Goal: Communication & Community: Answer question/provide support

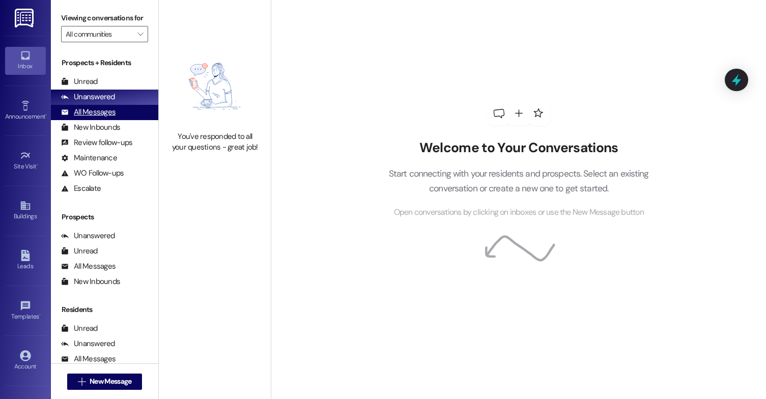
click at [110, 118] on div "All Messages" at bounding box center [88, 112] width 54 height 11
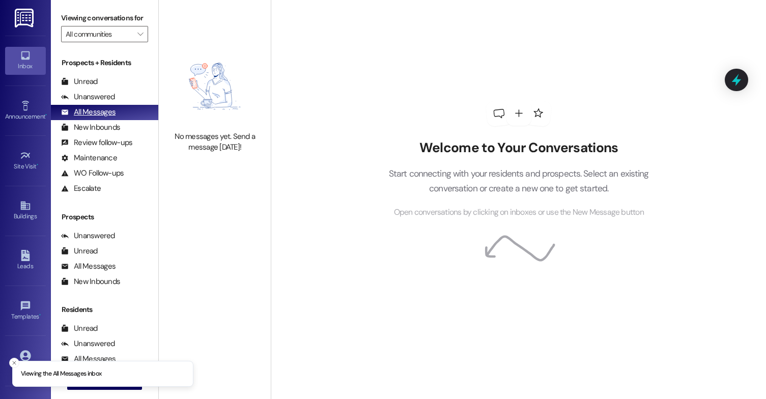
click at [110, 118] on div "All Messages" at bounding box center [88, 112] width 54 height 11
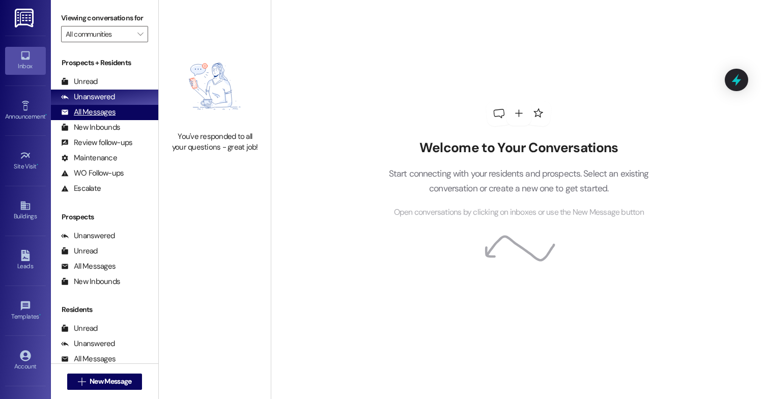
click at [95, 118] on div "All Messages" at bounding box center [88, 112] width 54 height 11
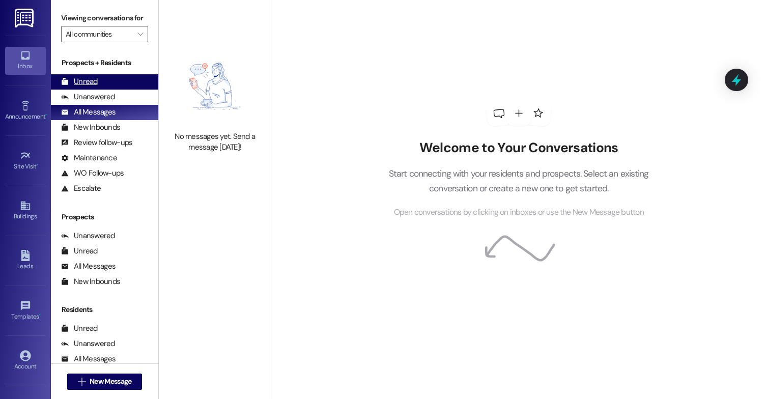
click at [104, 90] on div "Unread (0)" at bounding box center [104, 81] width 107 height 15
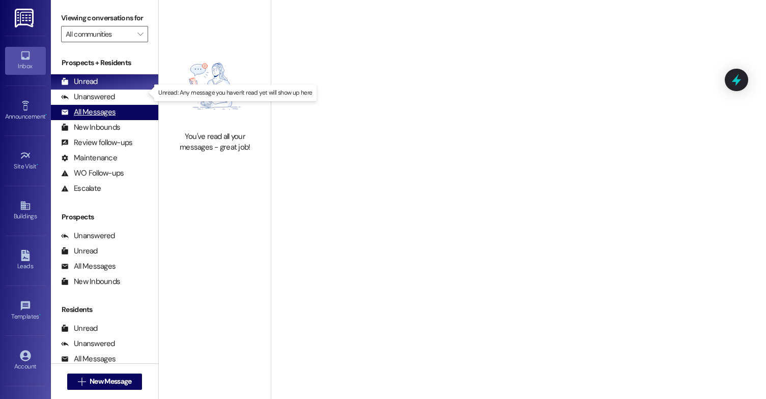
click at [118, 118] on div "All Messages (undefined)" at bounding box center [104, 112] width 107 height 15
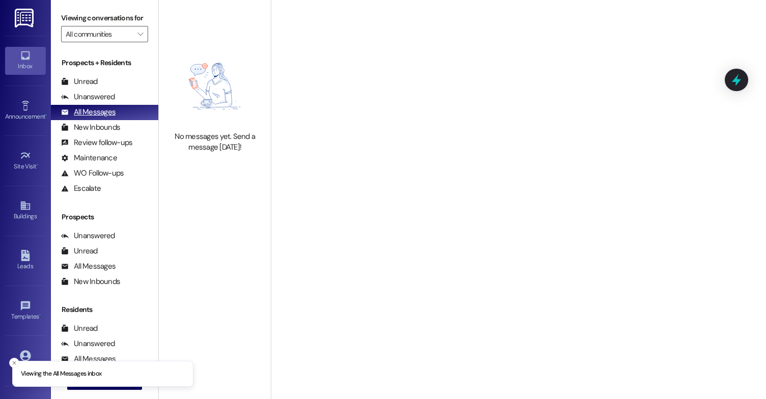
click at [113, 118] on div "All Messages" at bounding box center [88, 112] width 54 height 11
click at [112, 118] on div "All Messages" at bounding box center [88, 112] width 54 height 11
click at [112, 102] on div "Unanswered" at bounding box center [88, 97] width 54 height 11
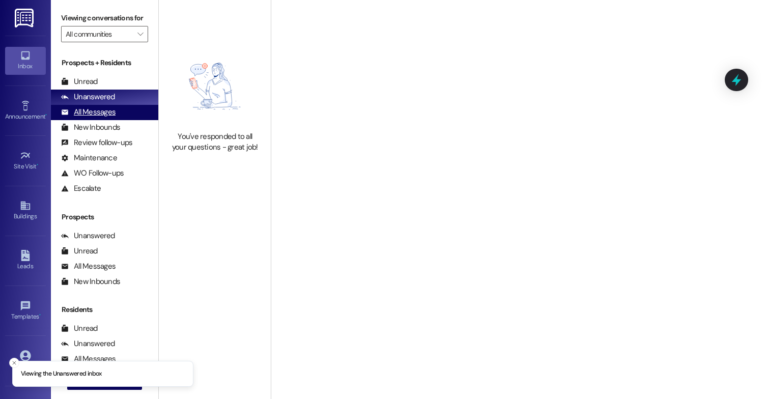
click at [112, 118] on div "All Messages" at bounding box center [88, 112] width 54 height 11
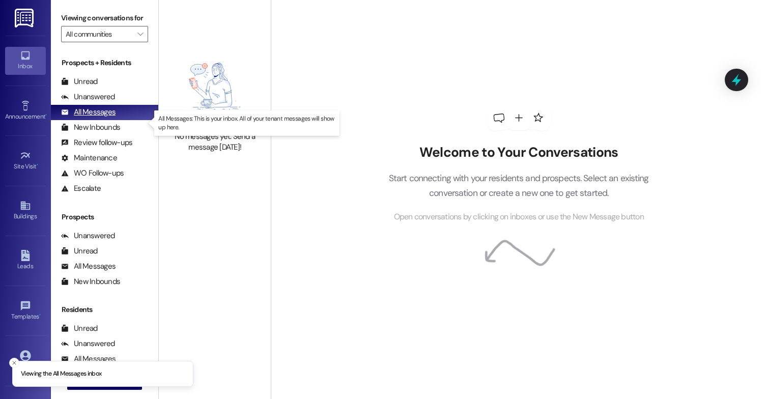
click at [112, 118] on div "All Messages" at bounding box center [88, 112] width 54 height 11
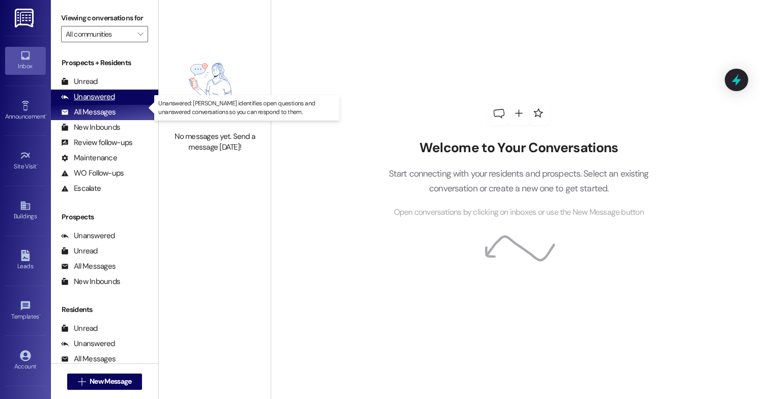
click at [118, 105] on div "Unanswered (0)" at bounding box center [104, 97] width 107 height 15
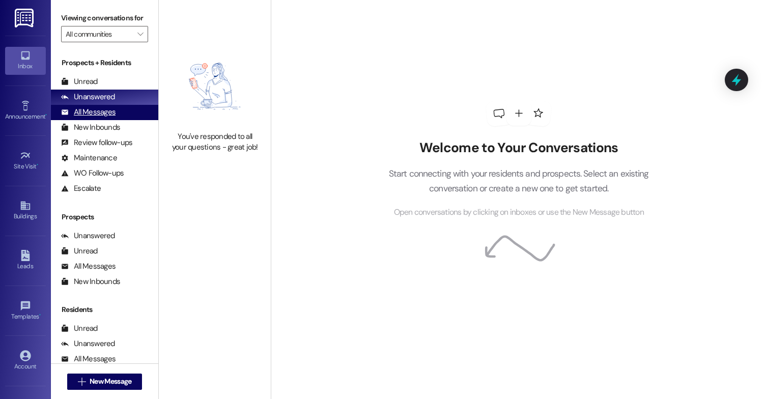
click at [113, 120] on div "All Messages (undefined)" at bounding box center [104, 112] width 107 height 15
click at [109, 102] on div "Unanswered" at bounding box center [88, 97] width 54 height 11
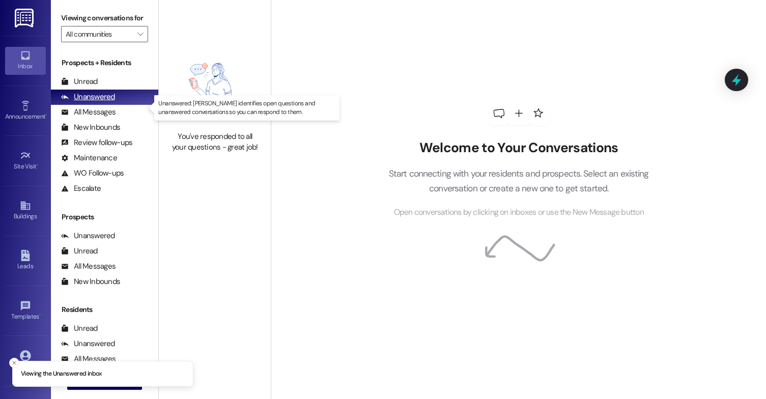
click at [107, 102] on div "Unanswered" at bounding box center [88, 97] width 54 height 11
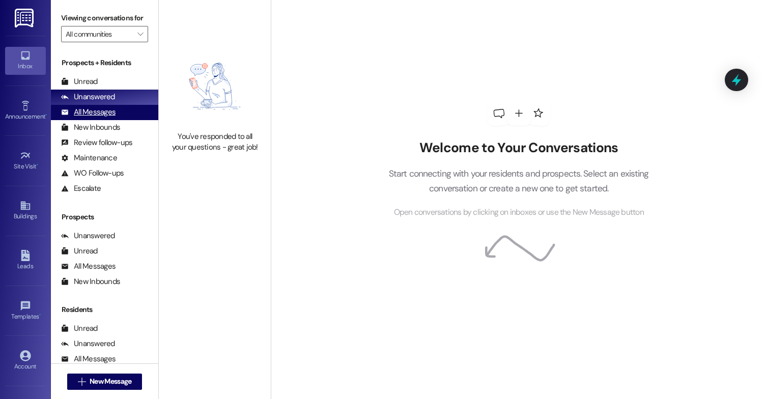
click at [95, 117] on div "All Messages (undefined)" at bounding box center [104, 112] width 107 height 15
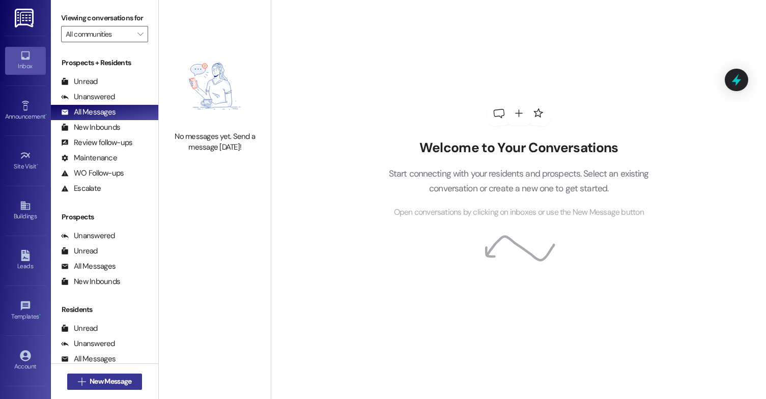
click at [130, 384] on span "New Message" at bounding box center [111, 381] width 46 height 11
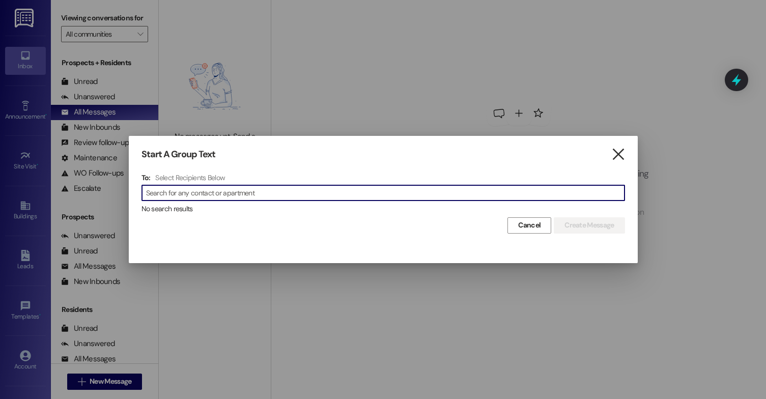
click at [619, 149] on icon "" at bounding box center [618, 154] width 14 height 11
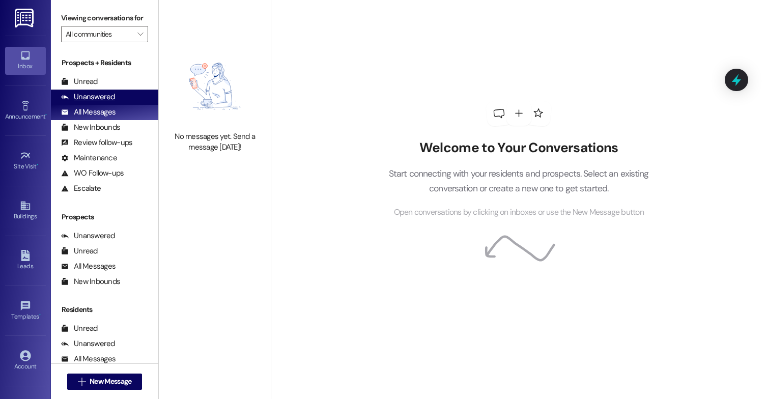
click at [121, 105] on div "Unanswered (0)" at bounding box center [104, 97] width 107 height 15
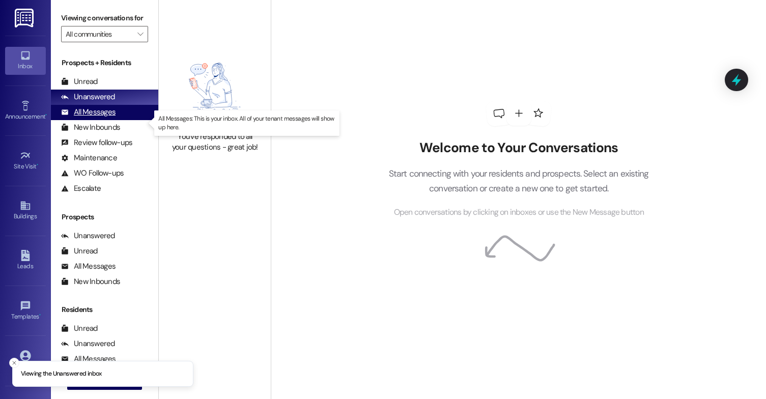
click at [112, 118] on div "All Messages" at bounding box center [88, 112] width 54 height 11
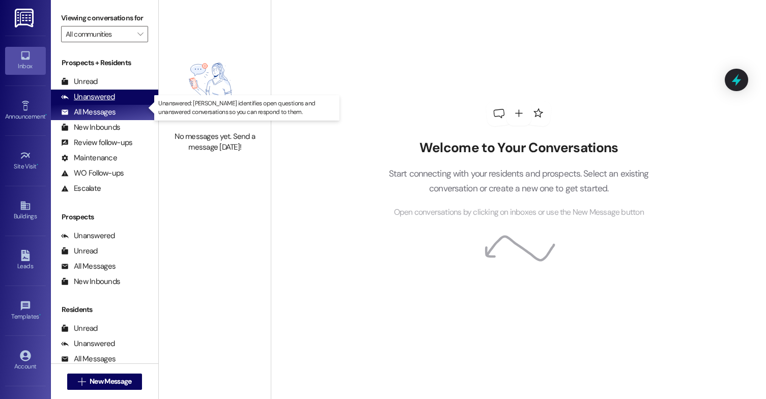
click at [107, 102] on div "Unanswered" at bounding box center [88, 97] width 54 height 11
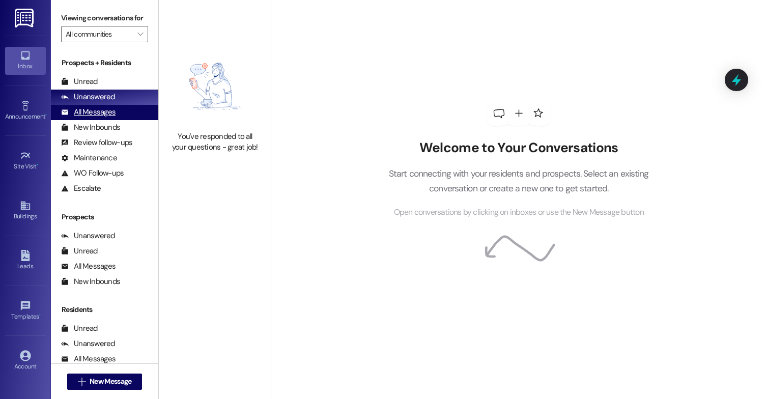
click at [107, 117] on div "All Messages (undefined)" at bounding box center [104, 112] width 107 height 15
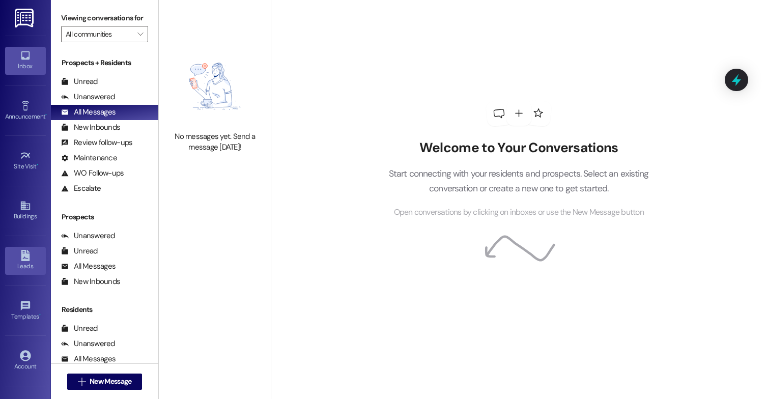
click at [29, 258] on link "Leads" at bounding box center [25, 260] width 41 height 27
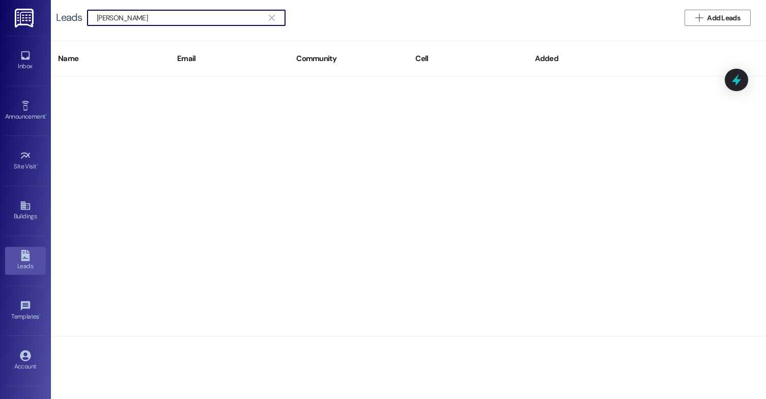
type input "emily"
click at [261, 120] on div at bounding box center [408, 206] width 715 height 259
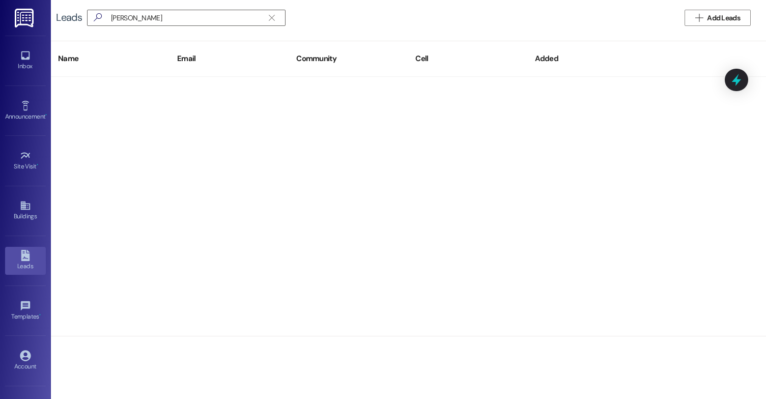
click at [11, 74] on div "Inbox Go to Inbox" at bounding box center [25, 61] width 41 height 50
click at [22, 65] on div "Inbox" at bounding box center [25, 66] width 51 height 10
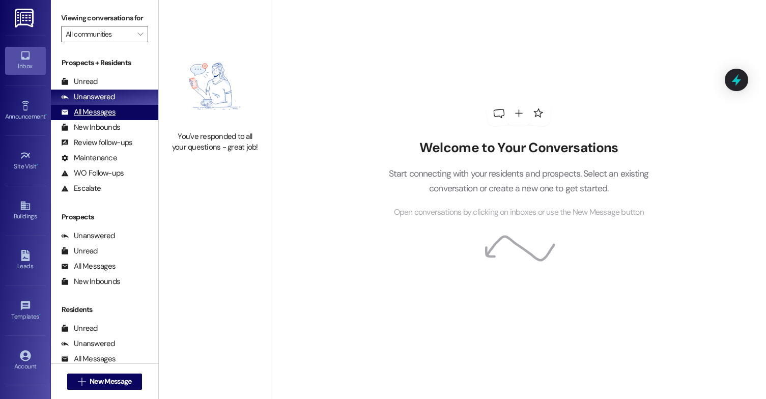
click at [106, 118] on div "All Messages" at bounding box center [88, 112] width 54 height 11
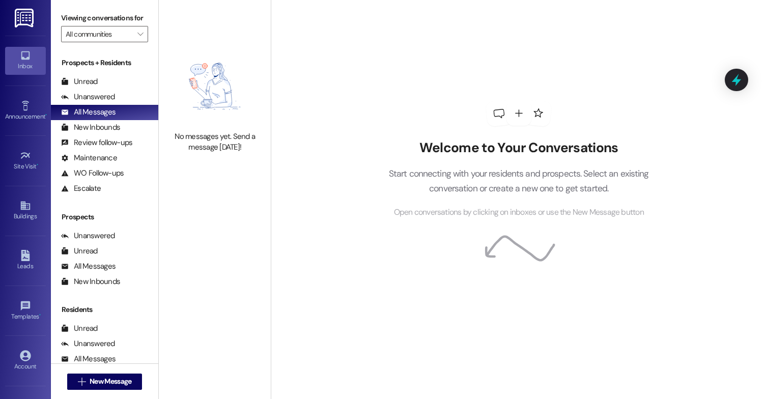
click at [126, 80] on div "Prospects + Residents Unread (0) Unread: Any message you haven't read yet will …" at bounding box center [104, 126] width 107 height 138
click at [112, 90] on div "Unread (0)" at bounding box center [104, 81] width 107 height 15
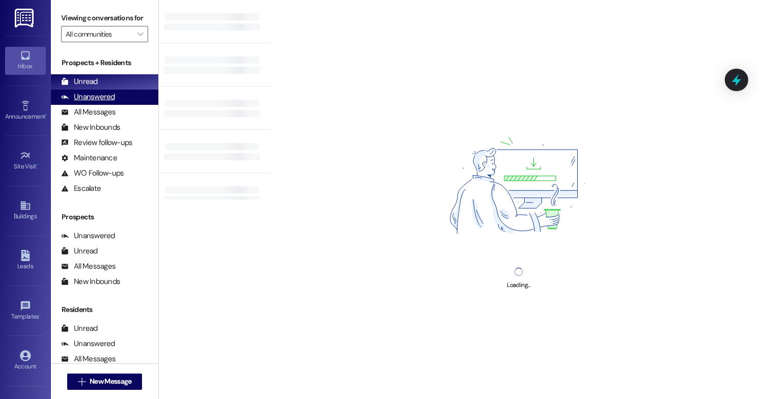
click at [126, 105] on div "Unanswered (0)" at bounding box center [104, 97] width 107 height 15
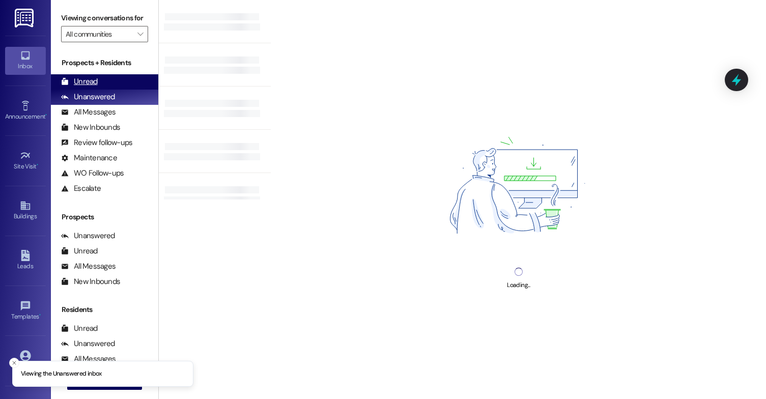
click at [123, 90] on div "Unread (0)" at bounding box center [104, 81] width 107 height 15
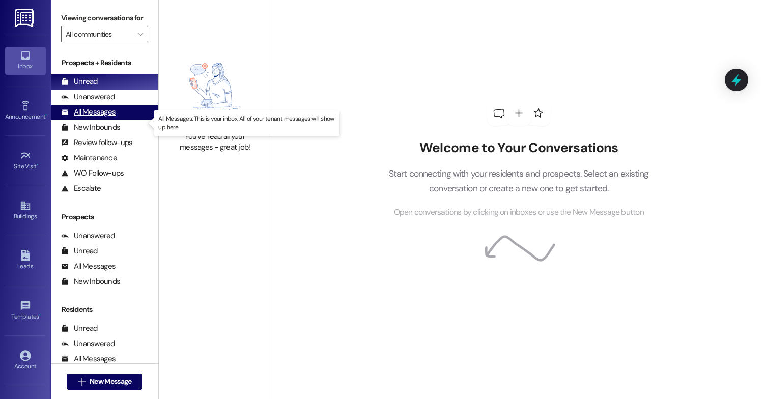
click at [97, 118] on div "All Messages" at bounding box center [88, 112] width 54 height 11
